Goal: Navigation & Orientation: Find specific page/section

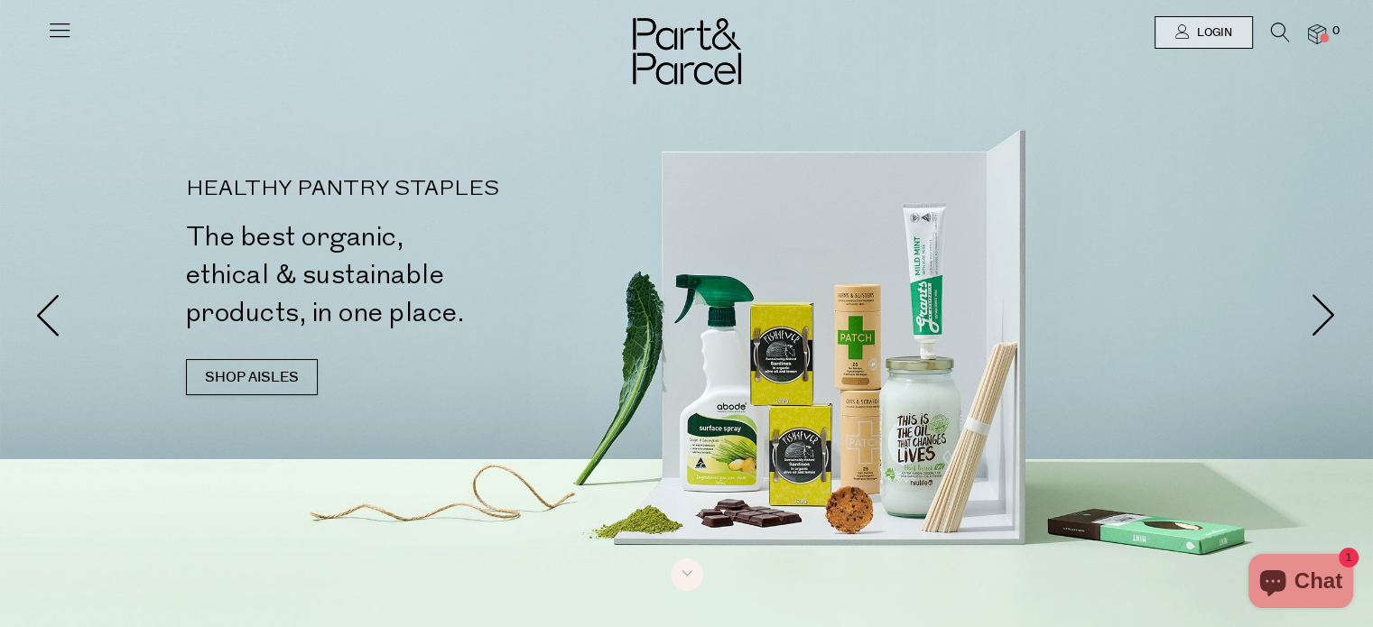
click at [68, 29] on icon at bounding box center [59, 29] width 25 height 25
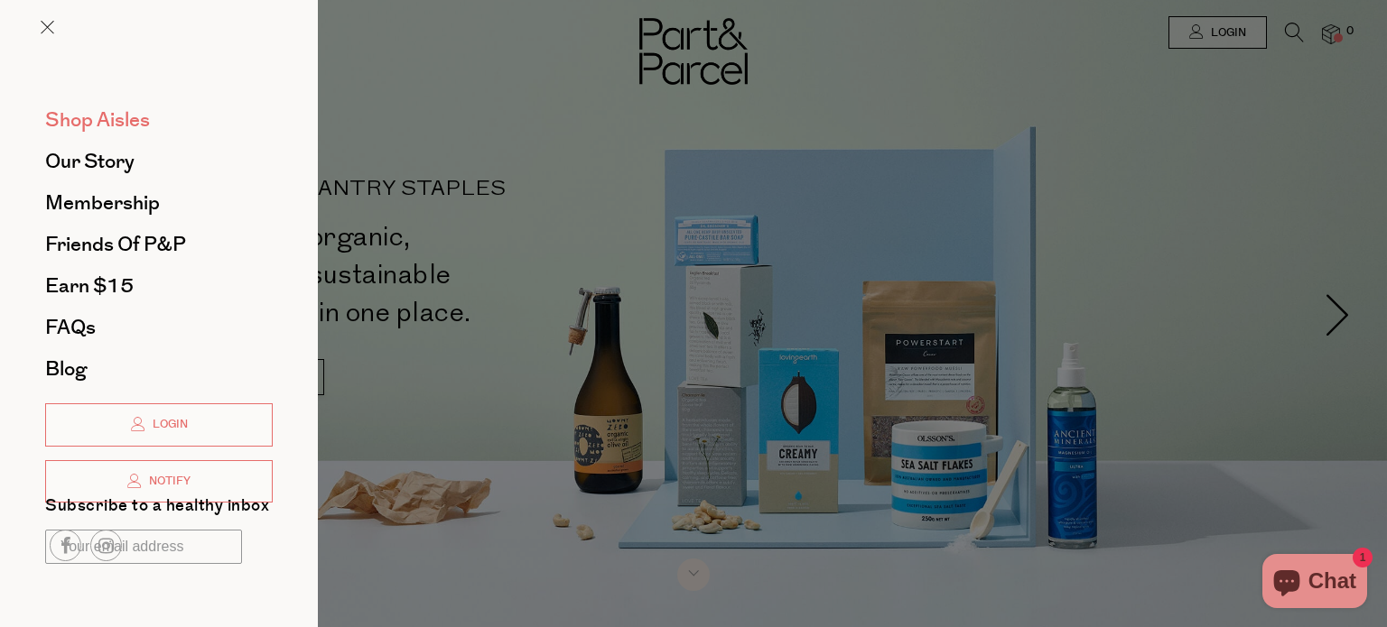
click at [123, 121] on span "Shop Aisles" at bounding box center [97, 120] width 105 height 29
